Goal: Ask a question

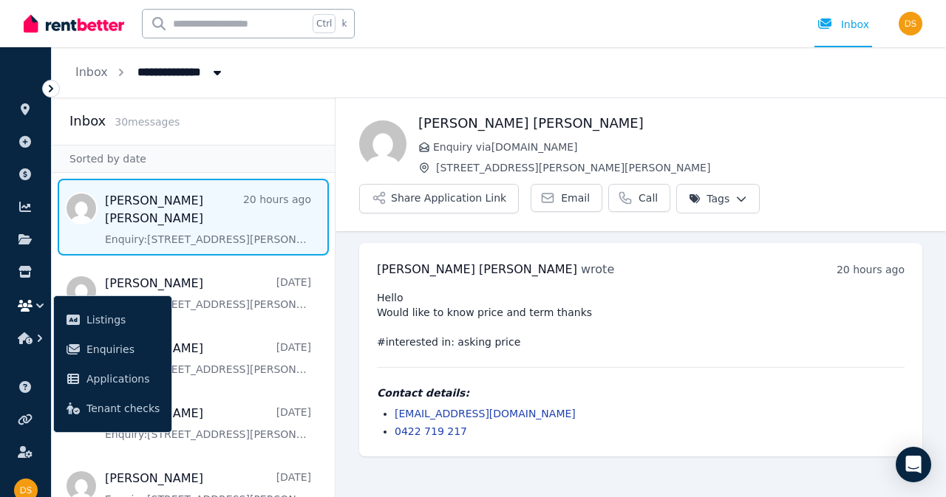
scroll to position [74, 0]
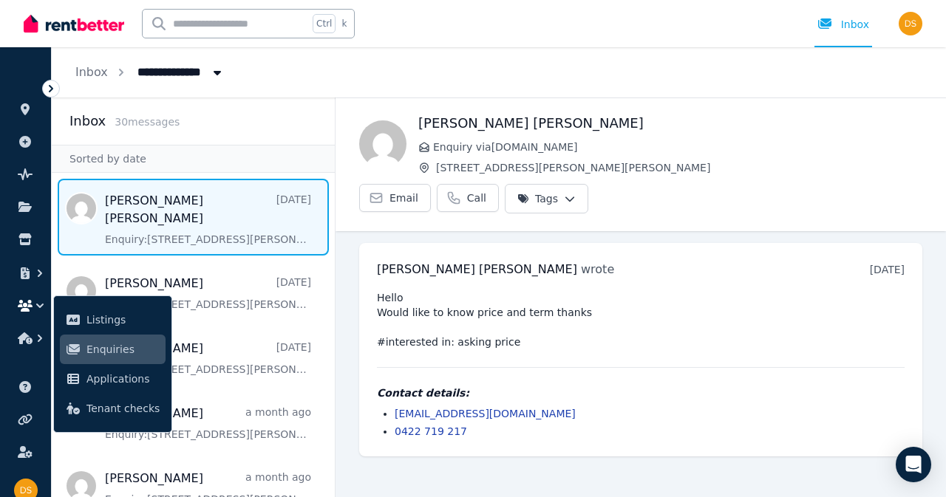
click at [147, 217] on span "Message list" at bounding box center [193, 217] width 283 height 77
drag, startPoint x: 426, startPoint y: 274, endPoint x: 624, endPoint y: 274, distance: 198.1
click at [624, 290] on pre "Hello Would like to know price and term thanks #interested in: asking price" at bounding box center [641, 319] width 528 height 59
